Goal: Transaction & Acquisition: Purchase product/service

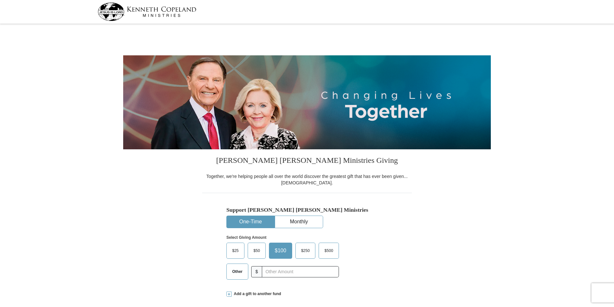
select select "AZ"
click at [274, 271] on input "text" at bounding box center [300, 272] width 72 height 11
type input "550.00"
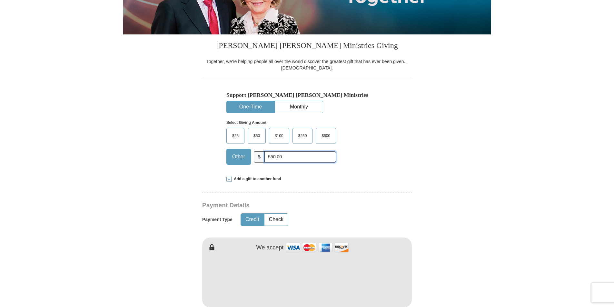
scroll to position [129, 0]
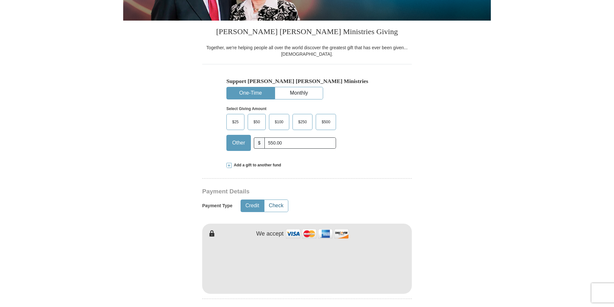
click at [281, 207] on button "Check" at bounding box center [276, 206] width 24 height 12
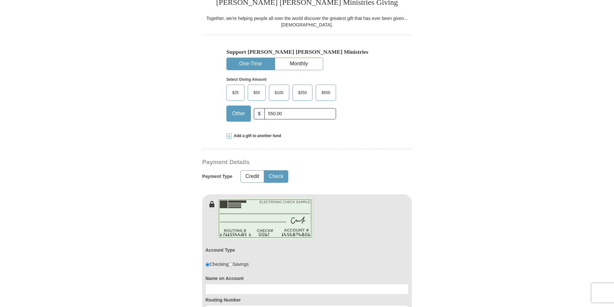
scroll to position [226, 0]
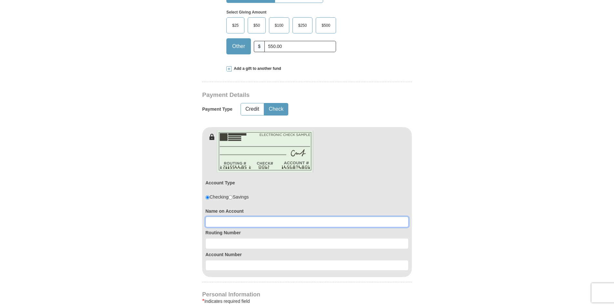
click at [220, 220] on input at bounding box center [306, 222] width 203 height 11
type input "Nanette Gouchie"
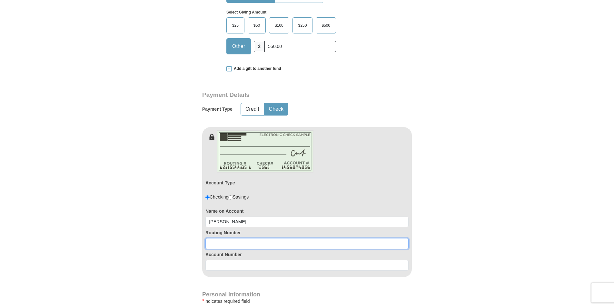
click at [221, 245] on input at bounding box center [306, 243] width 203 height 11
type input "322174588"
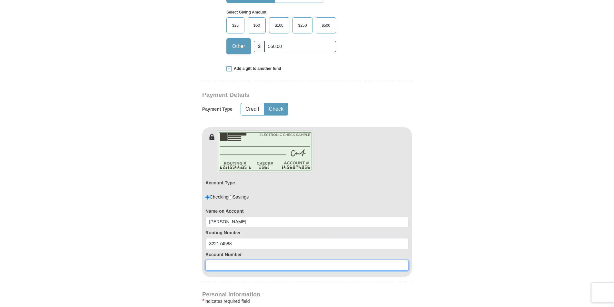
click at [210, 264] on input at bounding box center [306, 265] width 203 height 11
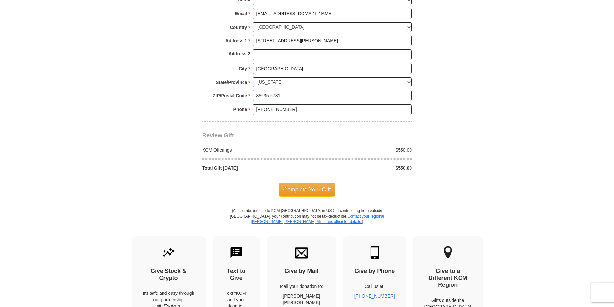
scroll to position [580, 0]
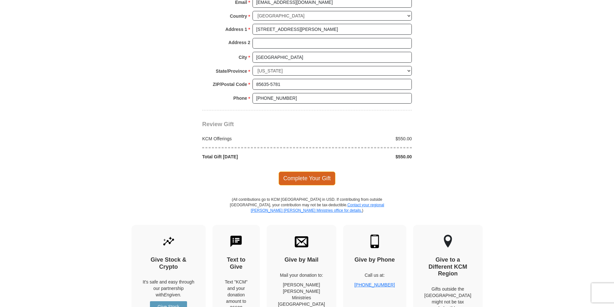
type input "55646"
click at [305, 181] on span "Complete Your Gift" at bounding box center [306, 179] width 57 height 14
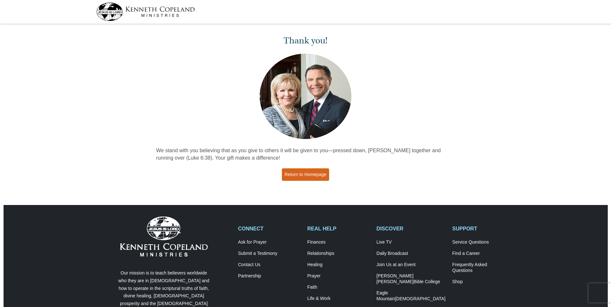
click at [307, 172] on link "Return to Homepage" at bounding box center [306, 175] width 48 height 13
